Goal: Task Accomplishment & Management: Use online tool/utility

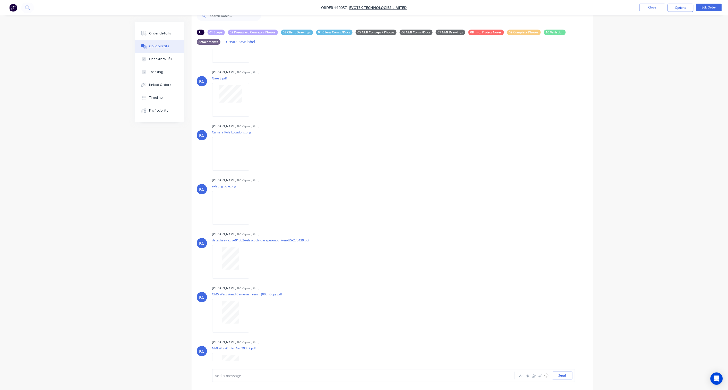
scroll to position [546, 0]
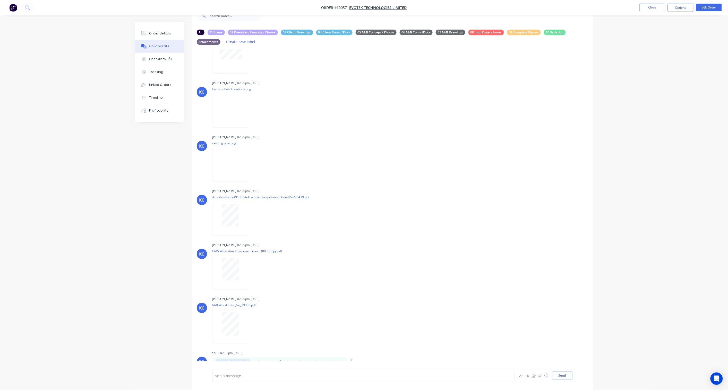
click at [351, 360] on icon "button" at bounding box center [351, 362] width 1 height 5
click at [354, 358] on button "Delete" at bounding box center [370, 362] width 32 height 8
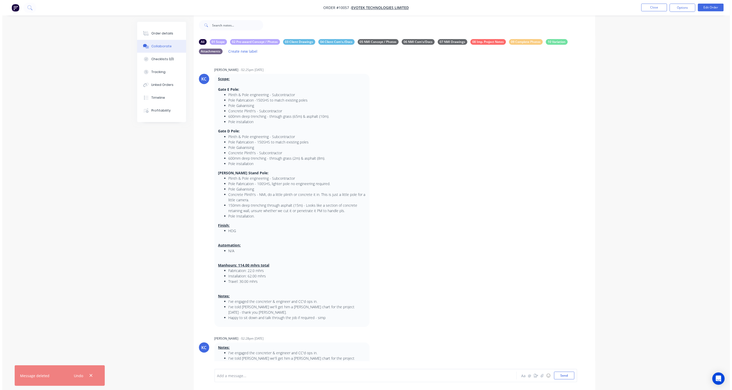
scroll to position [0, 0]
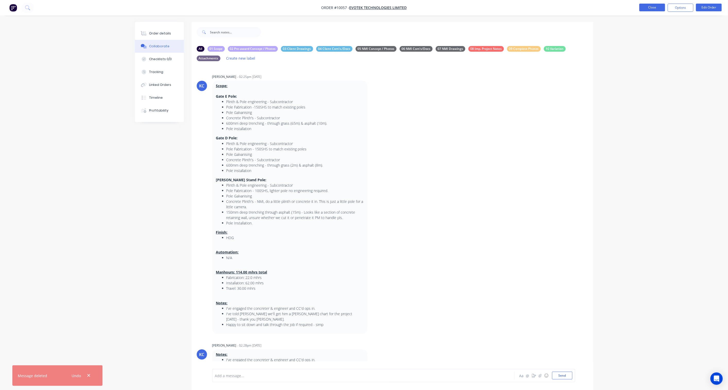
click at [647, 7] on button "Close" at bounding box center [652, 8] width 26 height 8
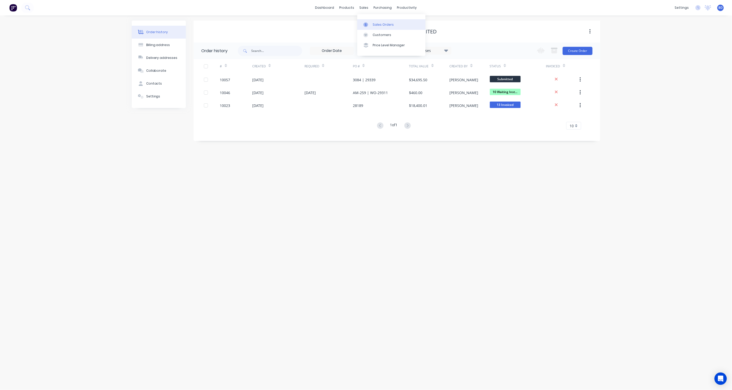
click at [370, 26] on div at bounding box center [367, 24] width 8 height 5
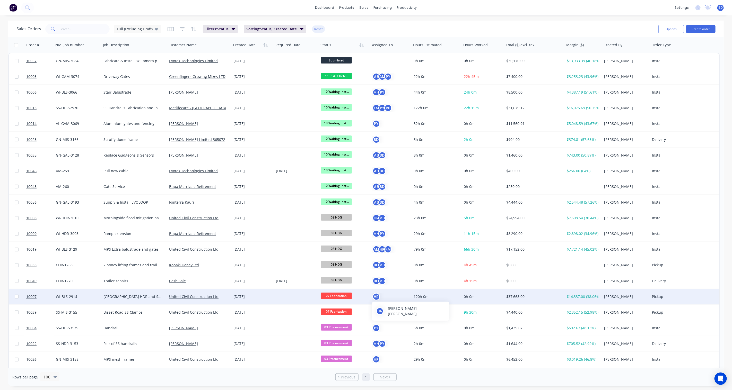
click at [378, 297] on div "HR" at bounding box center [376, 297] width 8 height 8
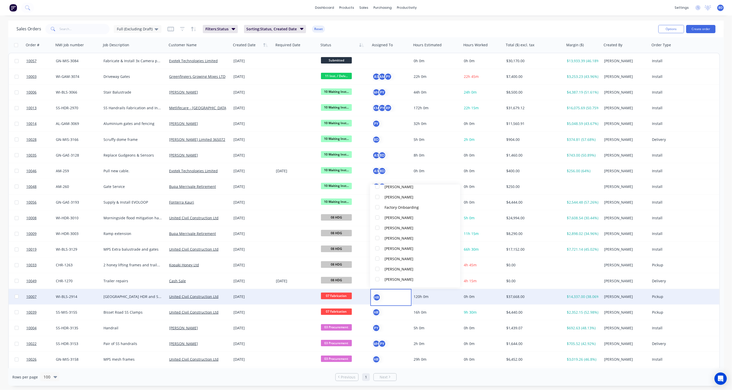
scroll to position [85, 0]
click at [394, 226] on div "[PERSON_NAME]" at bounding box center [399, 225] width 29 height 5
click at [393, 269] on div "[PERSON_NAME]" at bounding box center [399, 266] width 29 height 5
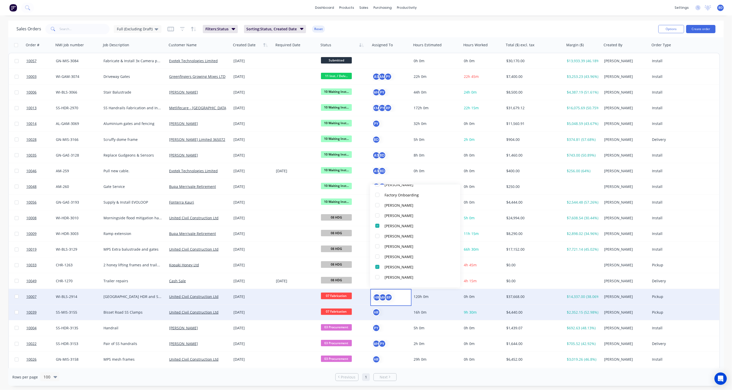
click at [385, 315] on div "HR" at bounding box center [389, 313] width 35 height 8
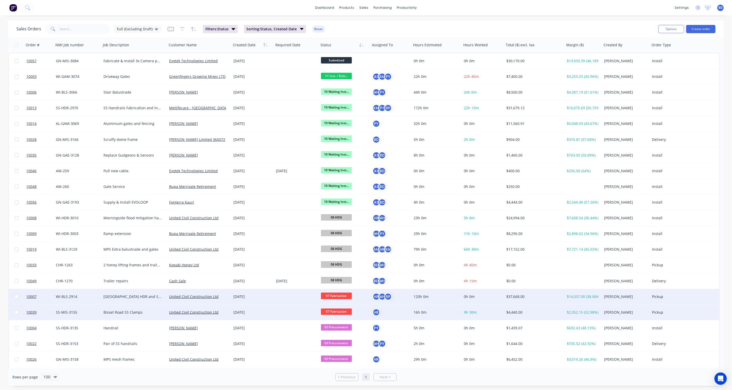
click at [385, 314] on div "HR" at bounding box center [389, 313] width 35 height 8
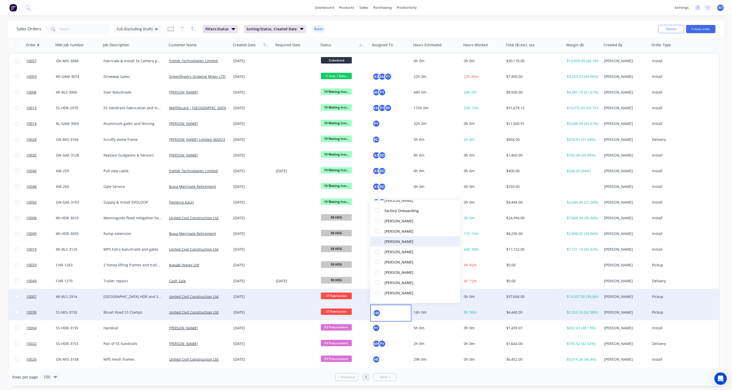
click at [401, 242] on div "[PERSON_NAME]" at bounding box center [399, 241] width 29 height 5
click at [448, 6] on div "dashboard products sales purchasing productivity dashboard products Product Cat…" at bounding box center [366, 7] width 732 height 15
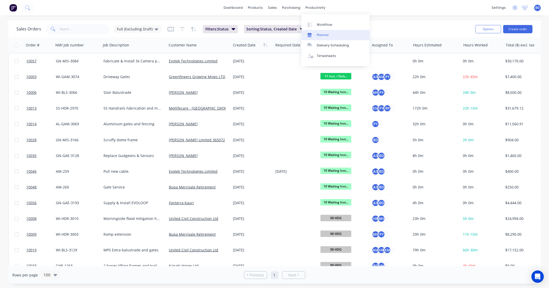
click at [317, 34] on div "Planner" at bounding box center [323, 35] width 12 height 5
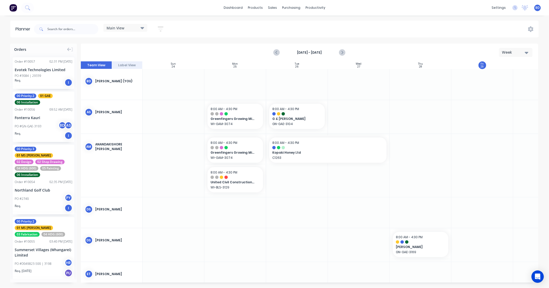
scroll to position [0, 0]
click at [341, 52] on icon "Next page" at bounding box center [342, 52] width 6 height 6
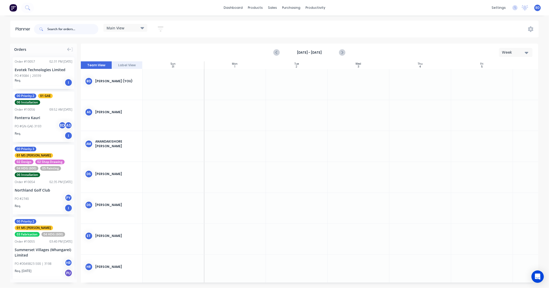
click at [64, 29] on input "text" at bounding box center [72, 29] width 51 height 10
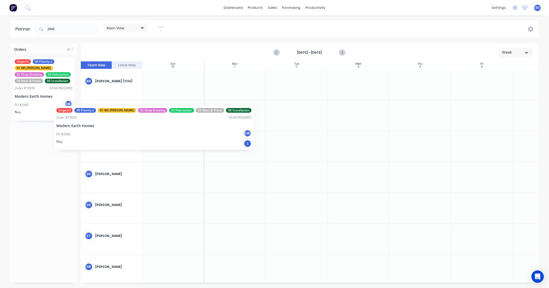
scroll to position [0, 0]
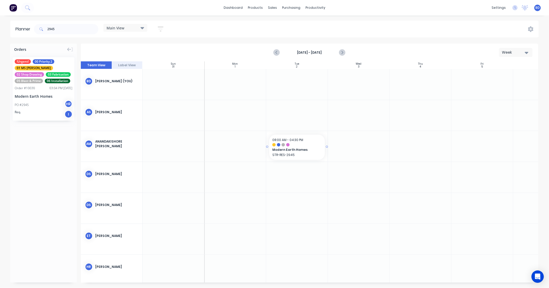
drag, startPoint x: 39, startPoint y: 73, endPoint x: 305, endPoint y: 153, distance: 277.6
drag, startPoint x: 326, startPoint y: 146, endPoint x: 482, endPoint y: 148, distance: 155.2
drag, startPoint x: 60, startPoint y: 29, endPoint x: 9, endPoint y: 25, distance: 51.1
click at [9, 25] on div "Planner 2945 Main View Save new view None edit Main View (Default) edit [PERSON…" at bounding box center [274, 29] width 549 height 17
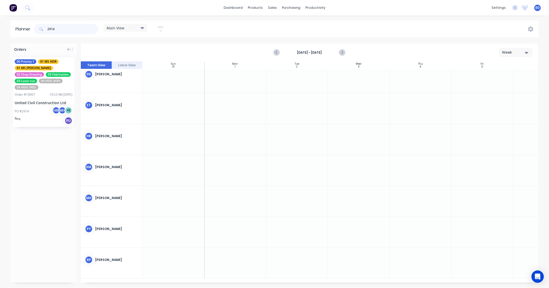
scroll to position [132, 0]
drag, startPoint x: 32, startPoint y: 78, endPoint x: 250, endPoint y: 196, distance: 248.3
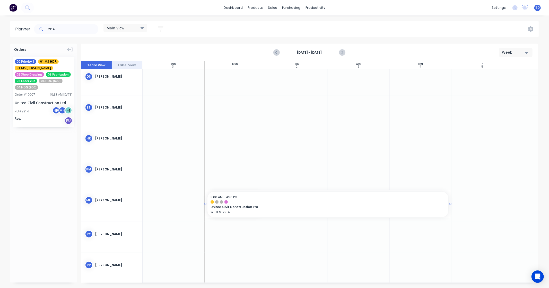
drag, startPoint x: 264, startPoint y: 203, endPoint x: 404, endPoint y: 206, distance: 139.8
drag, startPoint x: 62, startPoint y: 28, endPoint x: 9, endPoint y: 25, distance: 52.8
click at [9, 25] on div "Planner 2914 Main View Save new view None edit Main View (Default) edit [PERSON…" at bounding box center [274, 29] width 549 height 17
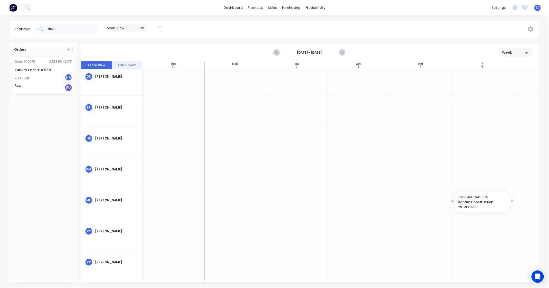
drag, startPoint x: 29, startPoint y: 68, endPoint x: 475, endPoint y: 209, distance: 467.3
drag, startPoint x: 61, startPoint y: 29, endPoint x: 3, endPoint y: 29, distance: 57.9
click at [3, 29] on div "Planner 3068 Main View Save new view None edit Main View (Default) edit [PERSON…" at bounding box center [274, 29] width 549 height 17
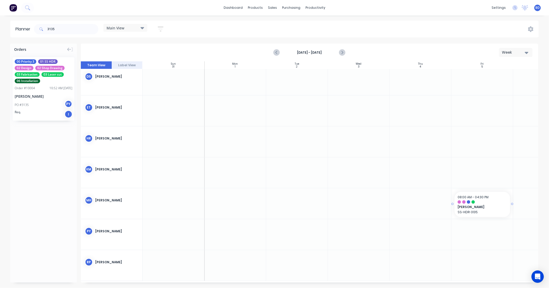
drag, startPoint x: 48, startPoint y: 83, endPoint x: 459, endPoint y: 211, distance: 430.7
drag, startPoint x: 62, startPoint y: 29, endPoint x: 25, endPoint y: 28, distance: 36.8
click at [25, 28] on header "Planner 3135 Main View Save new view None edit Main View (Default) edit [PERSON…" at bounding box center [274, 29] width 528 height 17
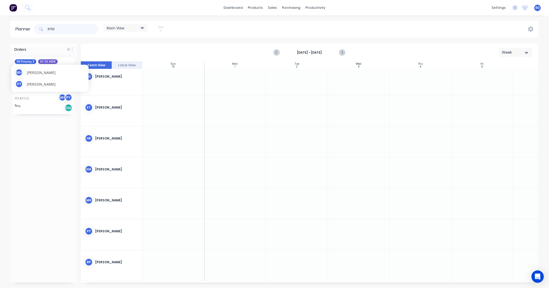
type input "3153"
drag, startPoint x: 42, startPoint y: 74, endPoint x: 40, endPoint y: 92, distance: 17.8
drag, startPoint x: 41, startPoint y: 77, endPoint x: 469, endPoint y: 207, distance: 446.8
drag, startPoint x: 46, startPoint y: 29, endPoint x: 13, endPoint y: 28, distance: 32.4
click at [13, 28] on header "Planner 3153 Main View Save new view None edit Main View (Default) edit [PERSON…" at bounding box center [274, 29] width 528 height 17
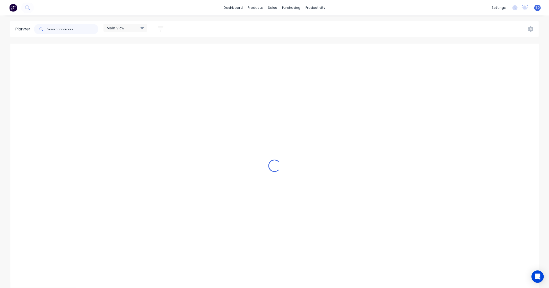
scroll to position [131, 0]
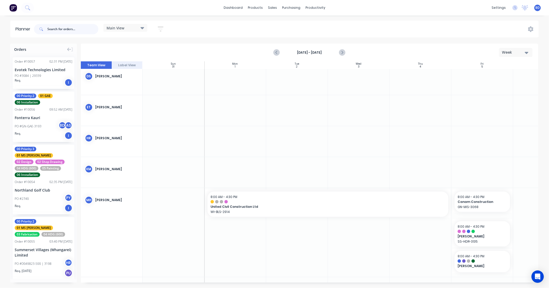
click at [79, 31] on input "text" at bounding box center [72, 29] width 51 height 10
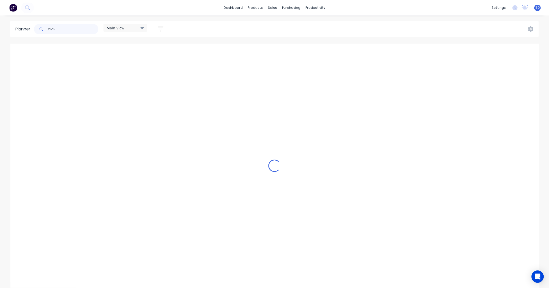
scroll to position [128, 0]
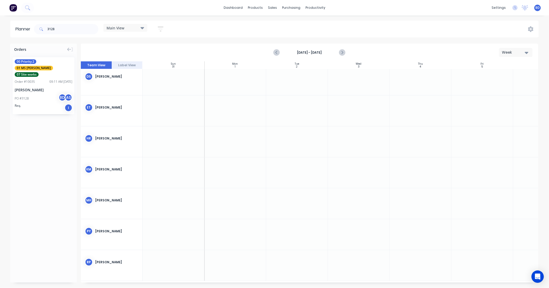
click at [49, 79] on div "09:11 AM [DATE]" at bounding box center [60, 81] width 23 height 5
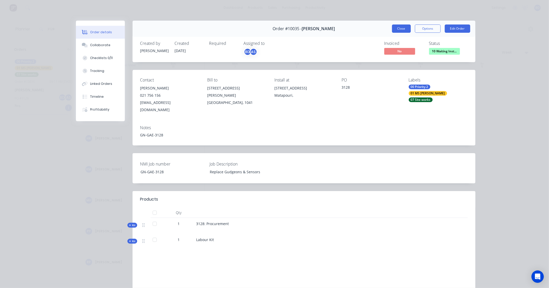
click at [398, 29] on button "Close" at bounding box center [401, 28] width 19 height 8
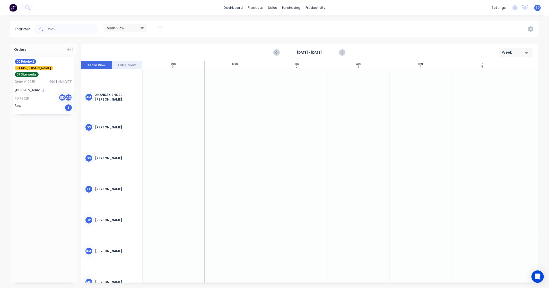
scroll to position [0, 0]
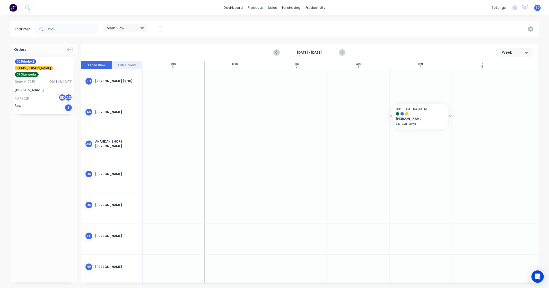
drag, startPoint x: 40, startPoint y: 75, endPoint x: 432, endPoint y: 123, distance: 394.7
drag, startPoint x: 66, startPoint y: 30, endPoint x: -6, endPoint y: 26, distance: 72.7
click at [0, 26] on html "dashboard products sales purchasing productivity dashboard products Product Cat…" at bounding box center [274, 144] width 549 height 288
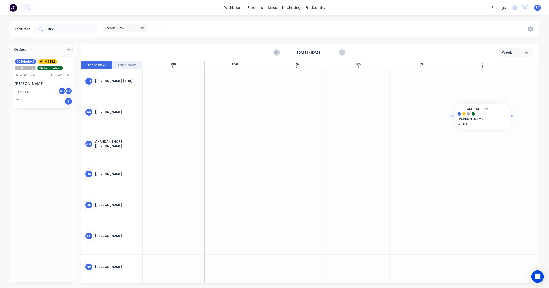
drag, startPoint x: 34, startPoint y: 80, endPoint x: 460, endPoint y: 122, distance: 427.5
drag, startPoint x: 66, startPoint y: 32, endPoint x: 21, endPoint y: 29, distance: 45.1
click at [21, 29] on header "Planner 3066 Main View Save new view None edit Main View (Default) edit [PERSON…" at bounding box center [274, 29] width 528 height 17
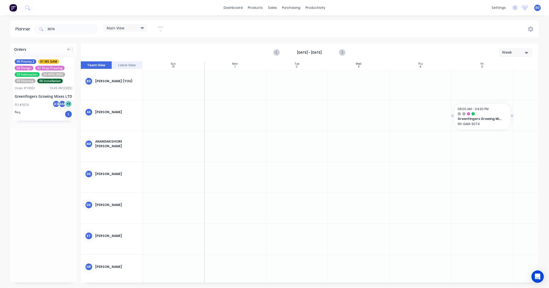
drag, startPoint x: 36, startPoint y: 77, endPoint x: 465, endPoint y: 114, distance: 430.6
drag, startPoint x: 60, startPoint y: 32, endPoint x: 27, endPoint y: 30, distance: 32.5
click at [27, 30] on header "Planner 3074 Main View Save new view None edit Main View (Default) edit [PERSON…" at bounding box center [274, 29] width 528 height 17
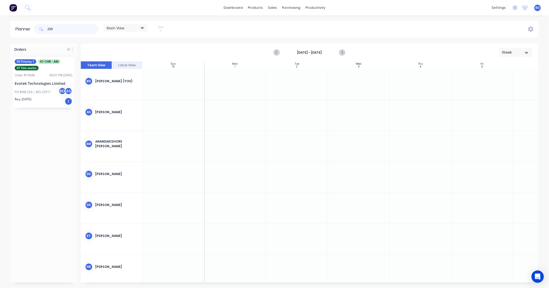
type input "259"
drag, startPoint x: 31, startPoint y: 77, endPoint x: 436, endPoint y: 116, distance: 406.8
drag, startPoint x: 59, startPoint y: 29, endPoint x: 34, endPoint y: 31, distance: 25.8
click at [34, 31] on div "259 Main View Save new view None edit Main View (Default) edit [PERSON_NAME] ed…" at bounding box center [101, 28] width 136 height 15
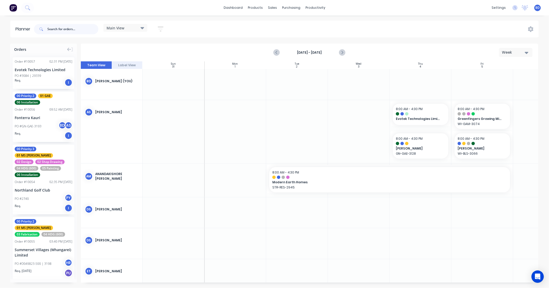
click at [79, 32] on input "text" at bounding box center [72, 29] width 51 height 10
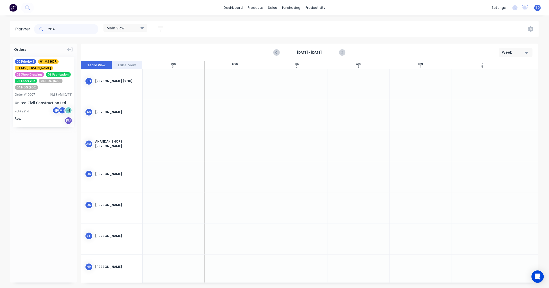
type input "2914"
drag, startPoint x: 40, startPoint y: 77, endPoint x: 403, endPoint y: 222, distance: 389.8
drag, startPoint x: 451, startPoint y: 208, endPoint x: 471, endPoint y: 206, distance: 20.4
drag, startPoint x: 22, startPoint y: 29, endPoint x: 9, endPoint y: 28, distance: 13.4
click at [9, 28] on div "Planner 2914 Main View Save new view None edit Main View (Default) edit [PERSON…" at bounding box center [274, 29] width 549 height 17
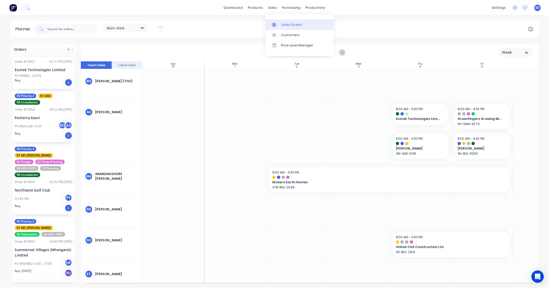
click at [288, 25] on div "Sales Orders" at bounding box center [291, 24] width 21 height 5
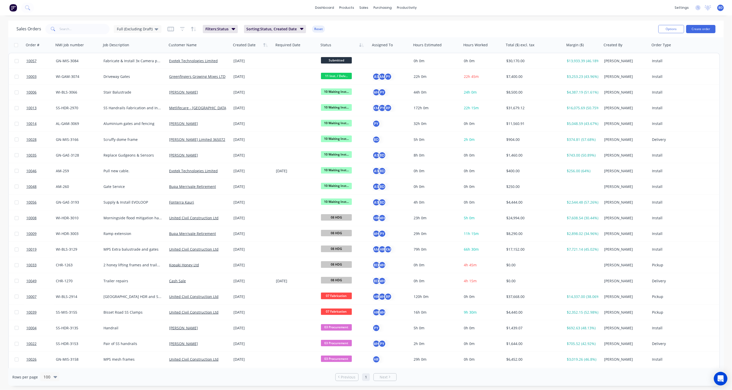
click at [722, 380] on icon "Open Intercom Messenger" at bounding box center [721, 379] width 6 height 7
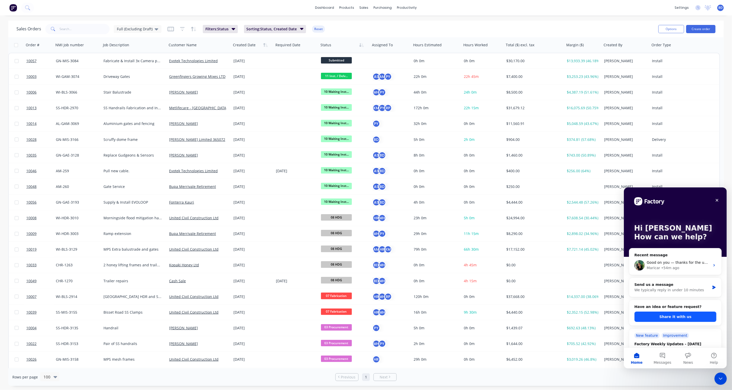
click at [678, 316] on button "Share it with us" at bounding box center [675, 317] width 82 height 10
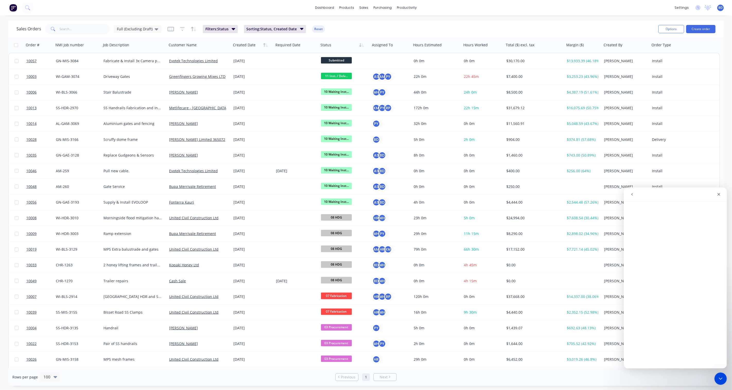
click at [632, 194] on icon "go back" at bounding box center [632, 194] width 4 height 4
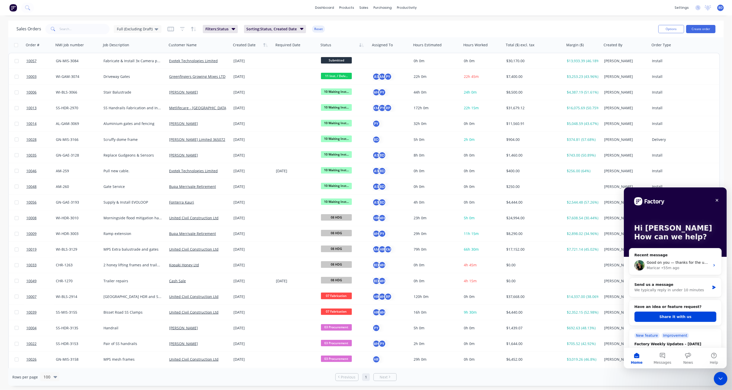
click at [722, 379] on icon "Close Intercom Messenger" at bounding box center [720, 378] width 6 height 6
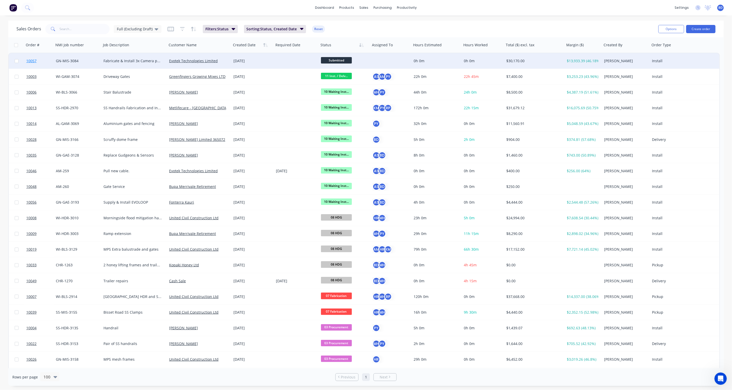
click at [35, 61] on span "10057" at bounding box center [31, 60] width 10 height 5
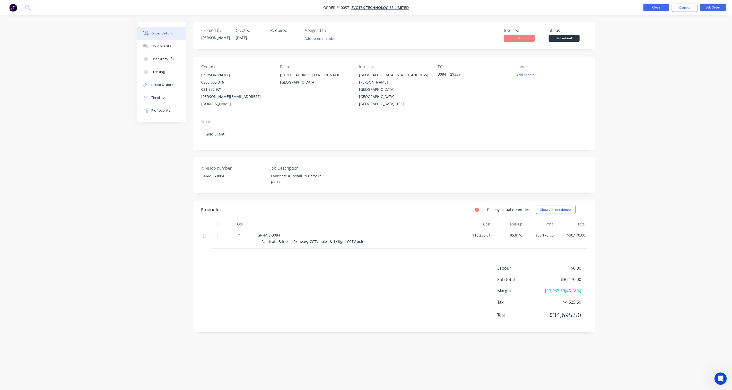
click at [648, 7] on button "Close" at bounding box center [657, 8] width 26 height 8
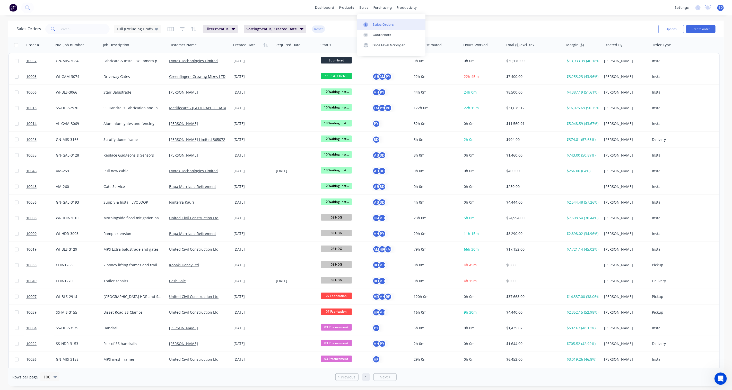
click at [374, 24] on div "Sales Orders" at bounding box center [383, 24] width 21 height 5
click at [361, 24] on div "Product Catalogue" at bounding box center [370, 24] width 32 height 5
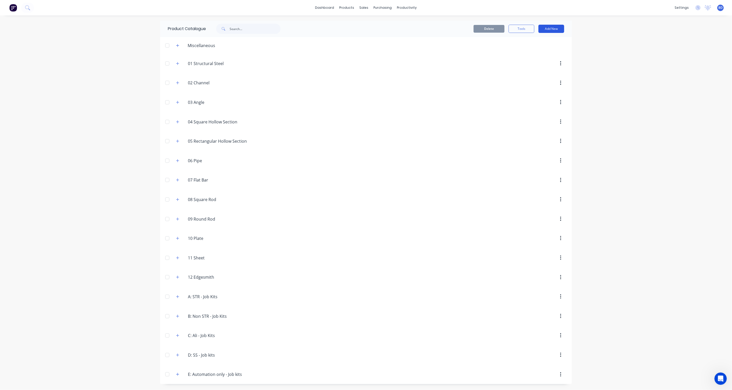
click at [552, 30] on button "Add New" at bounding box center [551, 29] width 26 height 8
click at [539, 62] on div "Product Kit" at bounding box center [540, 62] width 40 height 7
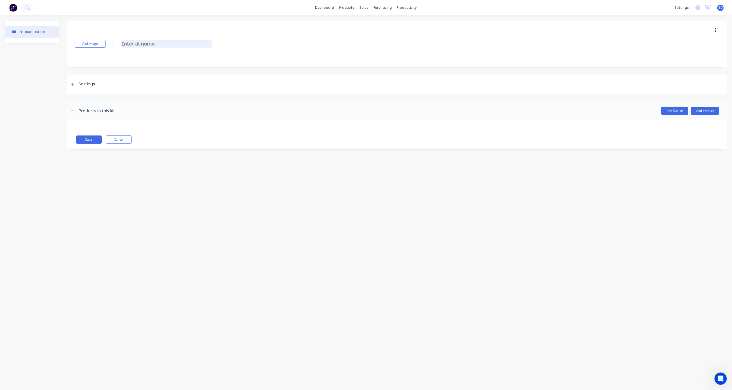
click at [145, 40] on input at bounding box center [166, 43] width 91 height 7
type input "3084: Procurement and Design"
click at [74, 88] on div "Settings" at bounding box center [397, 84] width 660 height 19
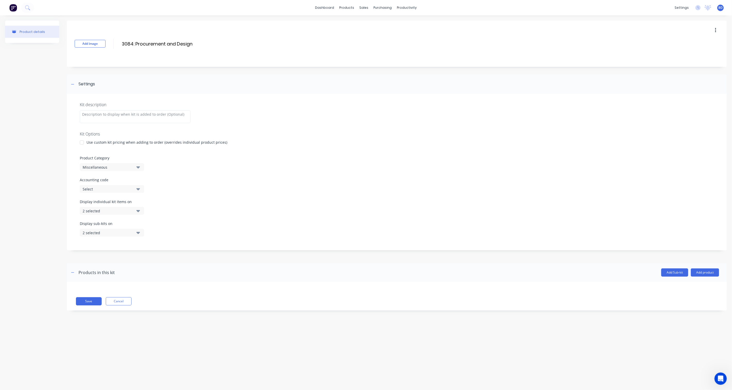
click at [128, 166] on div "Miscellaneous" at bounding box center [108, 167] width 50 height 5
click at [124, 202] on div "B: Non STR - Job Kits" at bounding box center [118, 201] width 77 height 10
click at [203, 178] on label "Accounting code" at bounding box center [397, 179] width 634 height 5
click at [681, 275] on button "Add Sub-kit" at bounding box center [674, 273] width 27 height 8
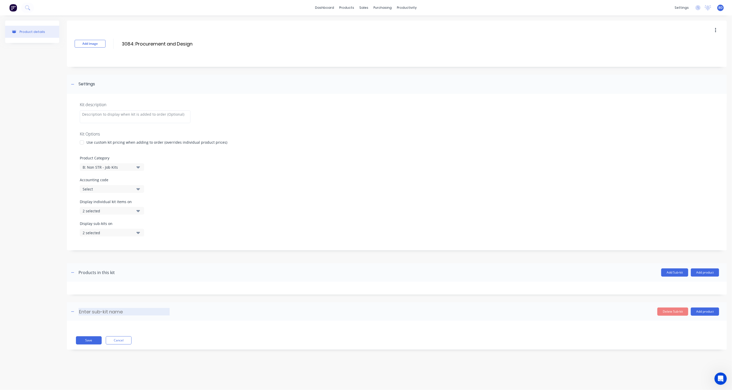
click at [109, 311] on input at bounding box center [124, 311] width 91 height 7
type input "Steel"
click at [671, 271] on button "Add Sub-kit" at bounding box center [674, 273] width 27 height 8
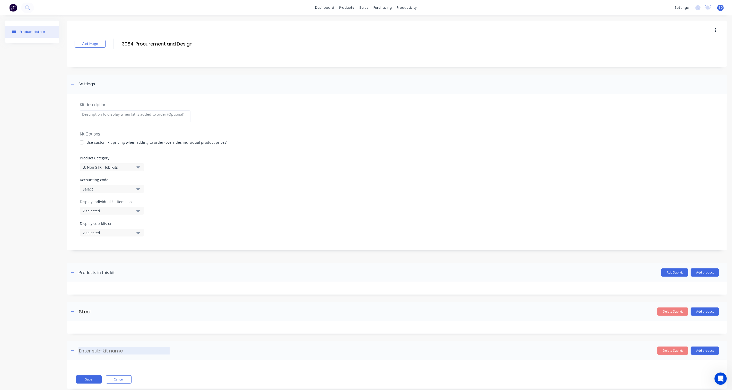
click at [95, 351] on input at bounding box center [124, 350] width 91 height 7
type input "Coating"
click at [673, 273] on button "Add Sub-kit" at bounding box center [674, 273] width 27 height 8
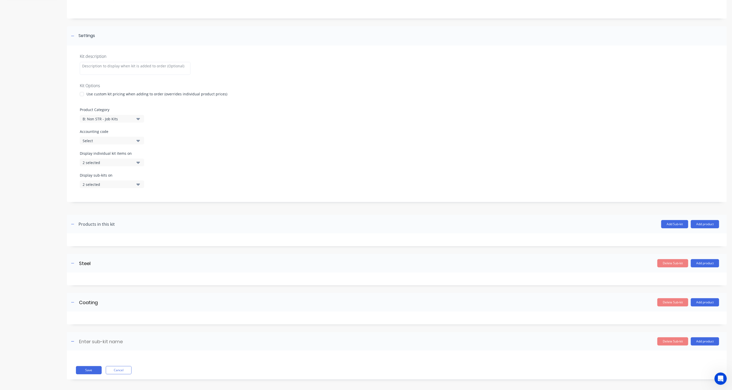
scroll to position [50, 0]
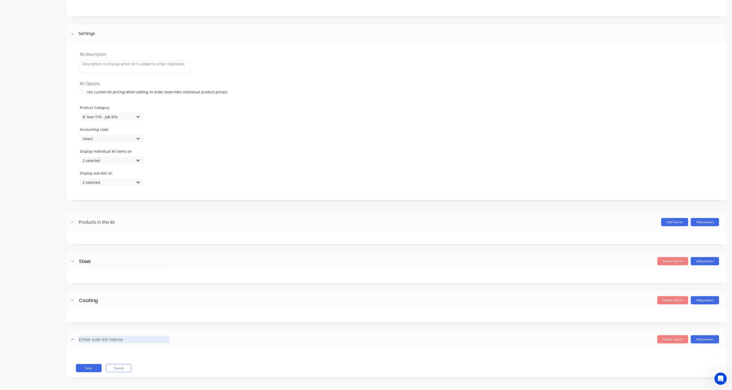
click at [106, 338] on input at bounding box center [124, 339] width 91 height 7
type input "M"
type input "Contractors"
click at [673, 222] on button "Add Sub-kit" at bounding box center [674, 222] width 27 height 8
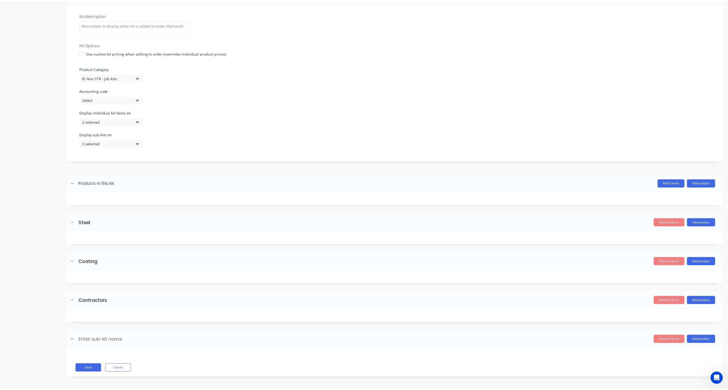
scroll to position [90, 0]
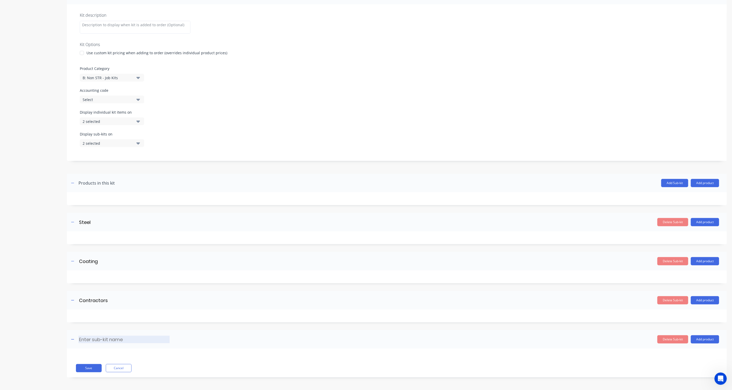
click at [107, 339] on input at bounding box center [124, 339] width 91 height 7
type input "Misc"
click at [41, 312] on div "Product details" at bounding box center [32, 158] width 54 height 455
click at [81, 367] on button "Save" at bounding box center [89, 368] width 26 height 8
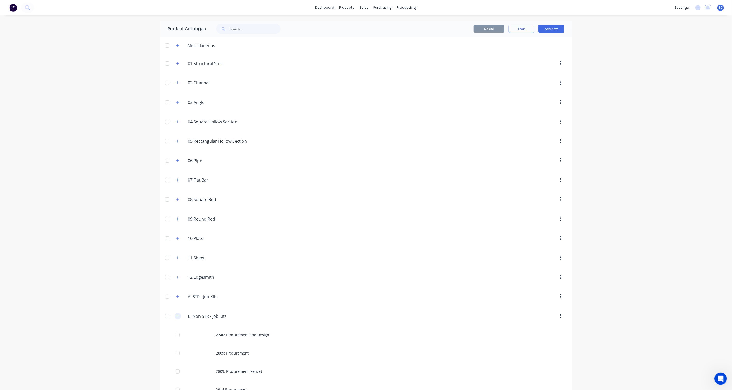
click at [175, 315] on button "button" at bounding box center [178, 316] width 6 height 6
click at [379, 20] on link "Sales Orders" at bounding box center [391, 24] width 68 height 10
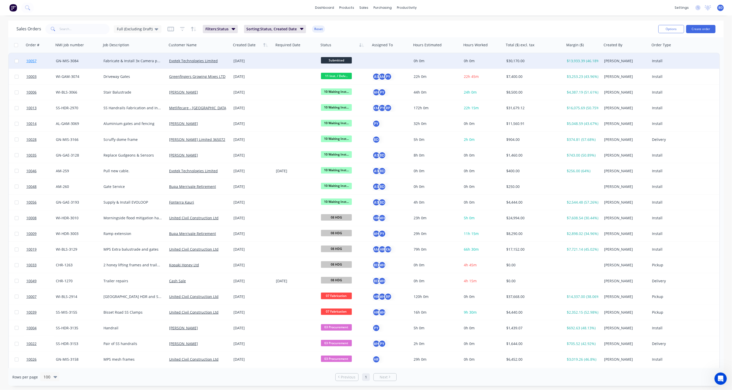
click at [34, 59] on span "10057" at bounding box center [31, 60] width 10 height 5
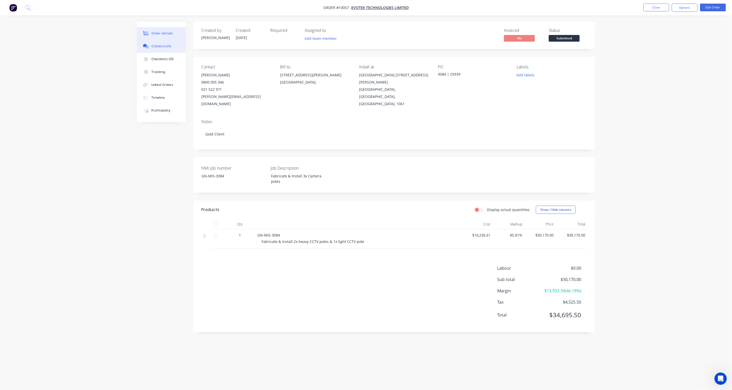
click at [151, 47] on div "Collaborate" at bounding box center [161, 46] width 20 height 5
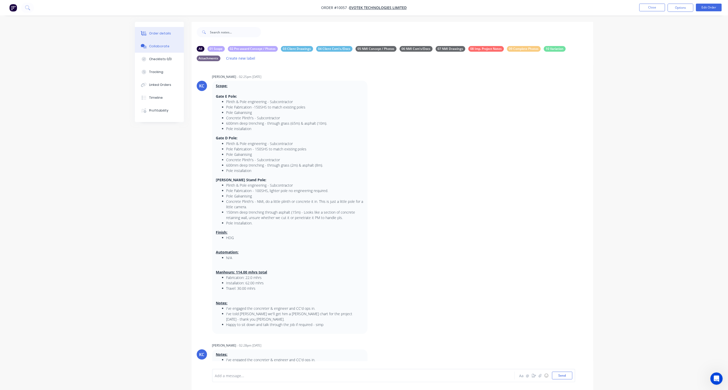
click at [157, 29] on button "Order details" at bounding box center [159, 33] width 49 height 13
